Goal: Use online tool/utility: Utilize a website feature to perform a specific function

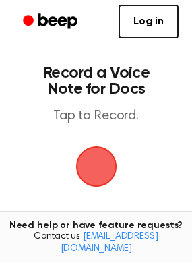
click at [96, 171] on span "button" at bounding box center [96, 166] width 52 height 52
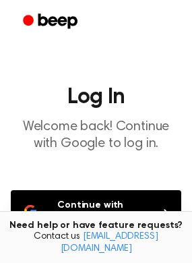
click at [73, 220] on button "Continue with Google" at bounding box center [96, 212] width 171 height 44
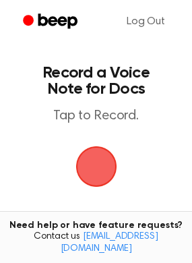
click at [103, 167] on span "button" at bounding box center [96, 167] width 46 height 46
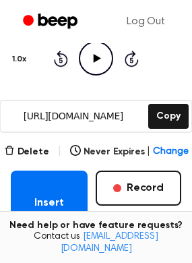
scroll to position [170, 0]
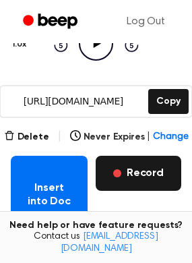
click at [154, 176] on button "Record" at bounding box center [139, 173] width 86 height 35
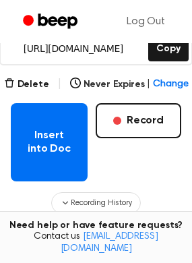
scroll to position [224, 0]
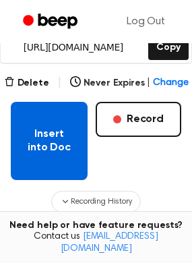
click at [59, 155] on button "Insert into Doc" at bounding box center [49, 141] width 77 height 78
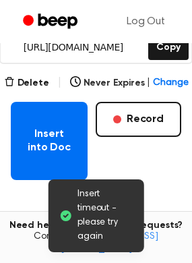
click at [166, 158] on div "Insert into Doc Record" at bounding box center [96, 141] width 171 height 78
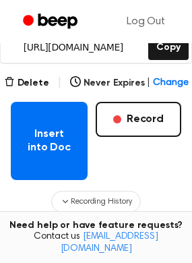
click at [92, 212] on main "Your Recording is Ready Copy the link and paste it anywhere 0:00 4:59 1.0x Rewi…" at bounding box center [96, 85] width 192 height 618
click at [92, 210] on button "Recording History" at bounding box center [95, 202] width 89 height 22
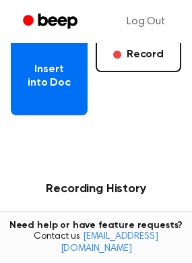
scroll to position [237, 0]
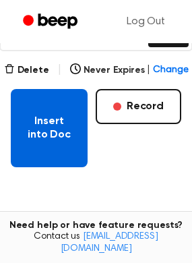
click at [63, 139] on button "Insert into Doc" at bounding box center [49, 128] width 77 height 78
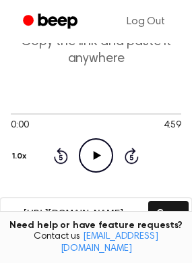
scroll to position [0, 0]
